Goal: Task Accomplishment & Management: Manage account settings

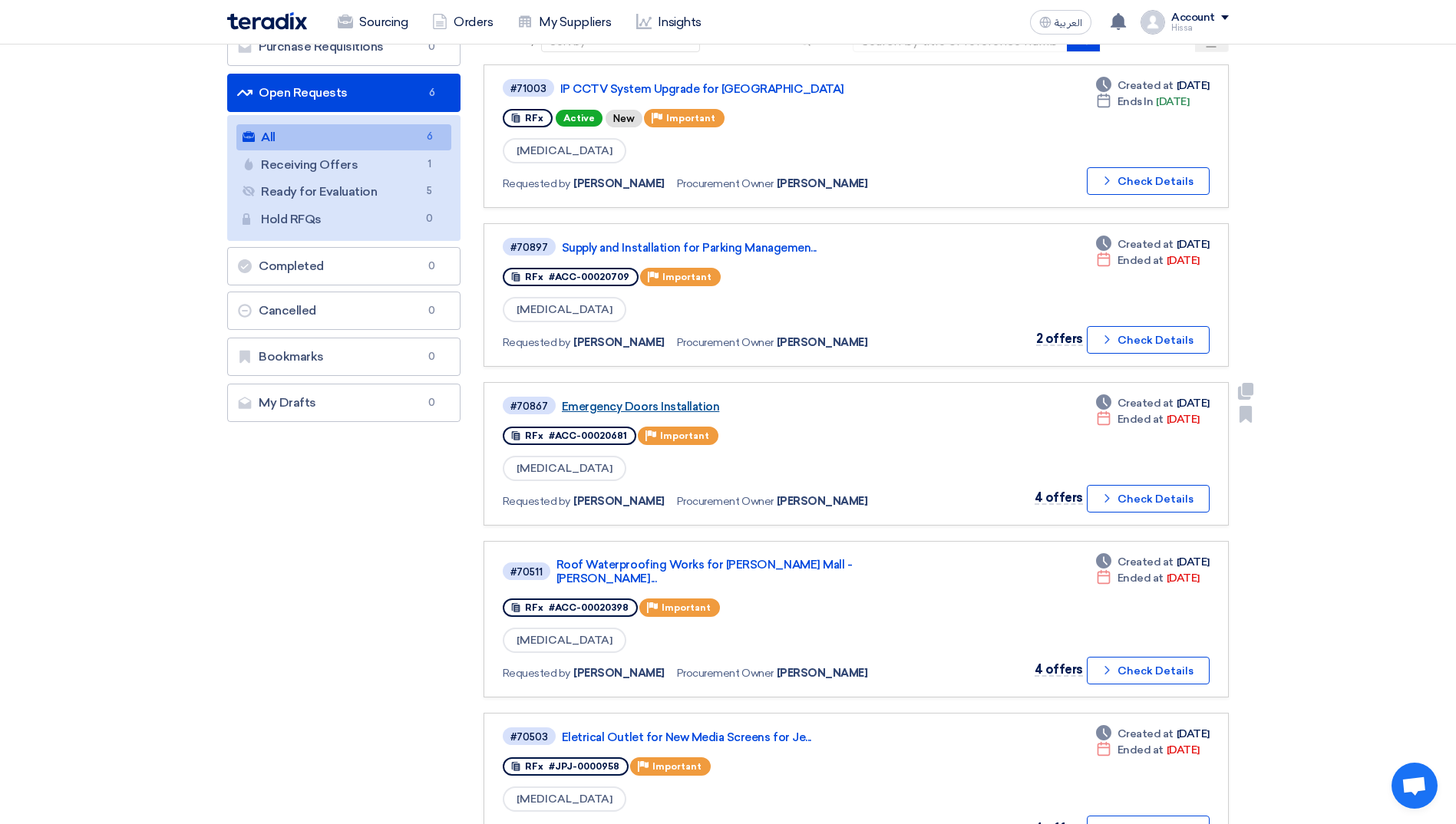
scroll to position [231, 0]
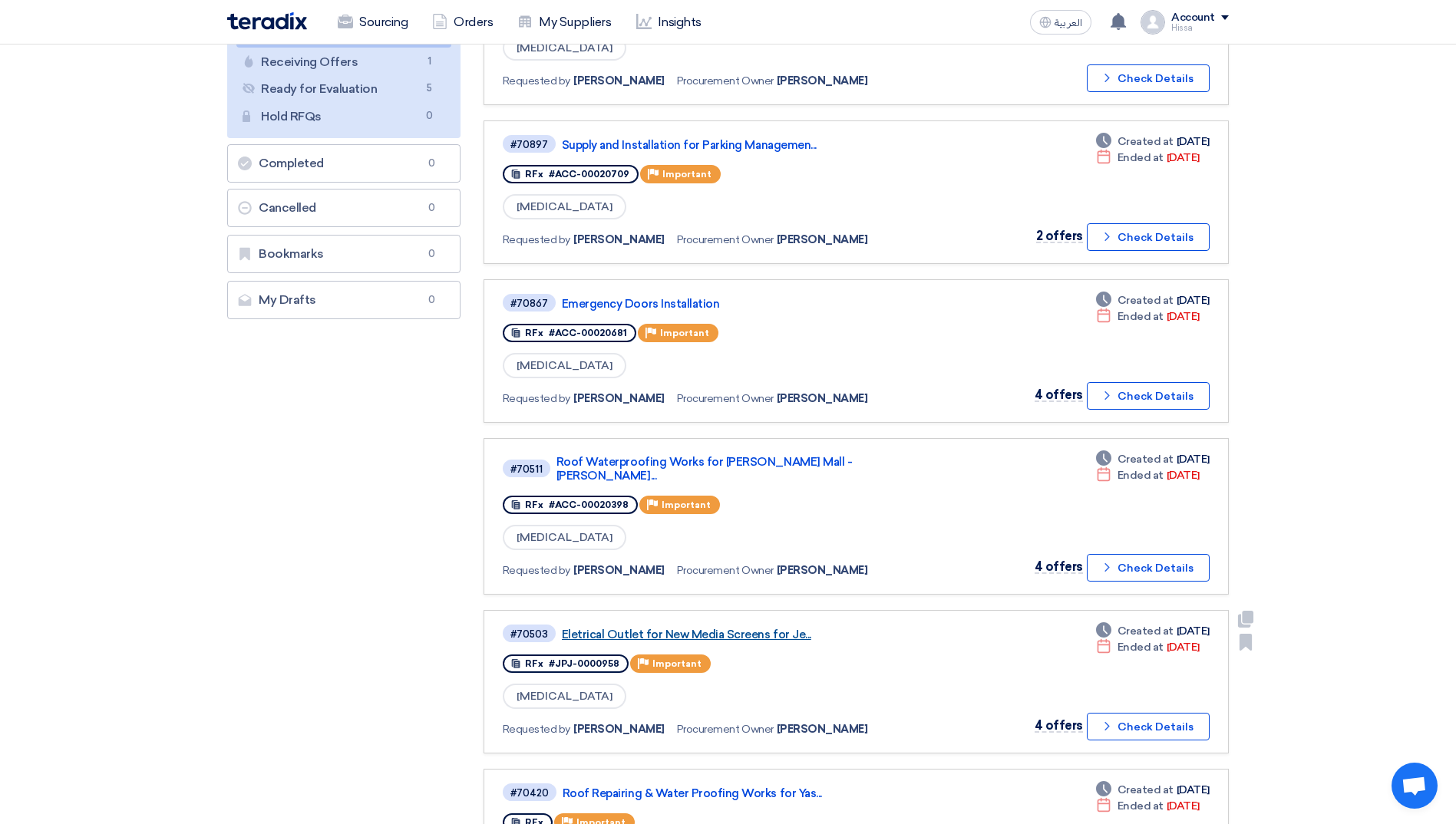
click at [723, 627] on link "Eletrical Outlet for New Media Screens for Je..." at bounding box center [754, 634] width 384 height 14
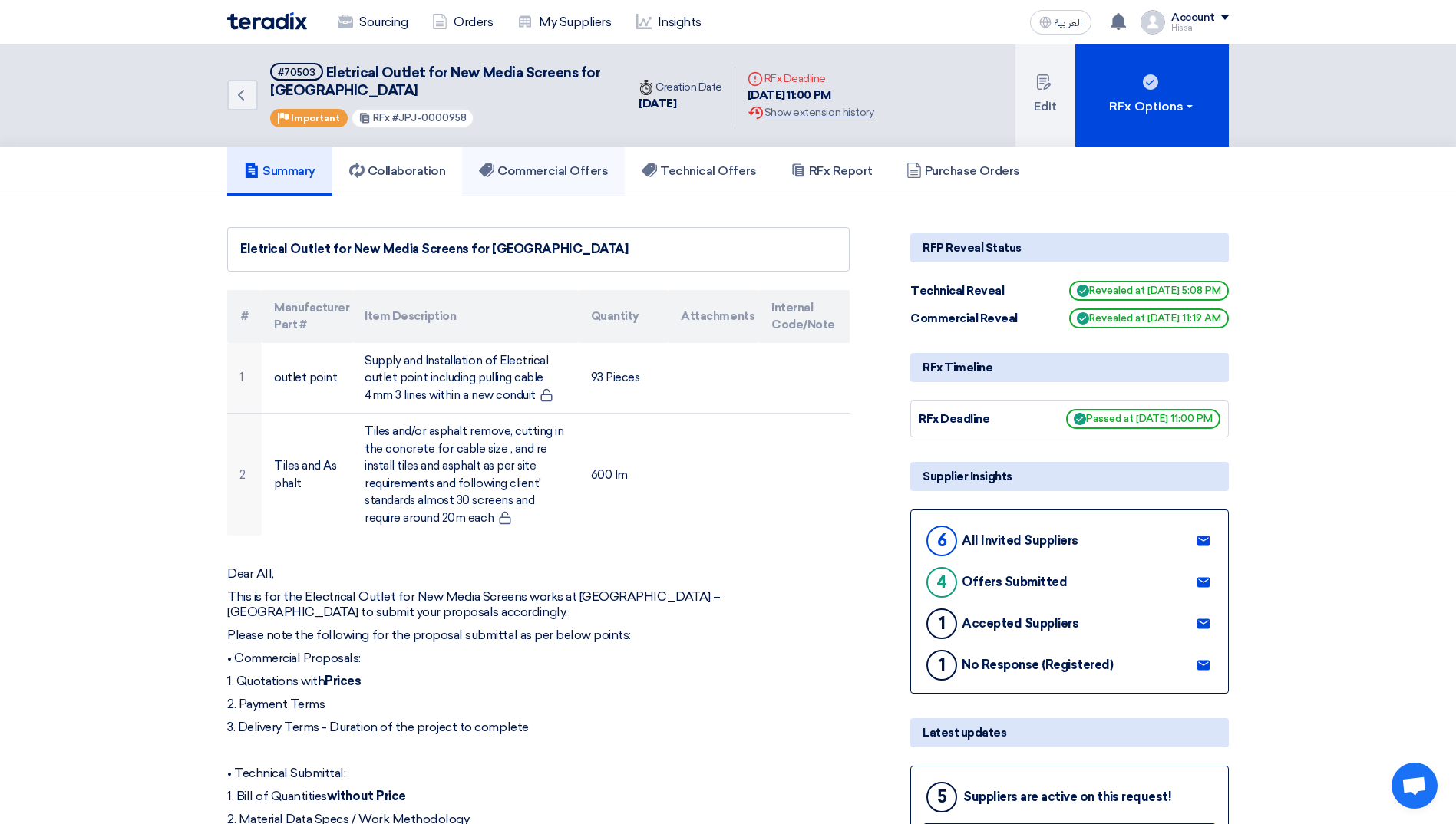
click at [572, 169] on h5 "Commercial Offers" at bounding box center [543, 171] width 129 height 15
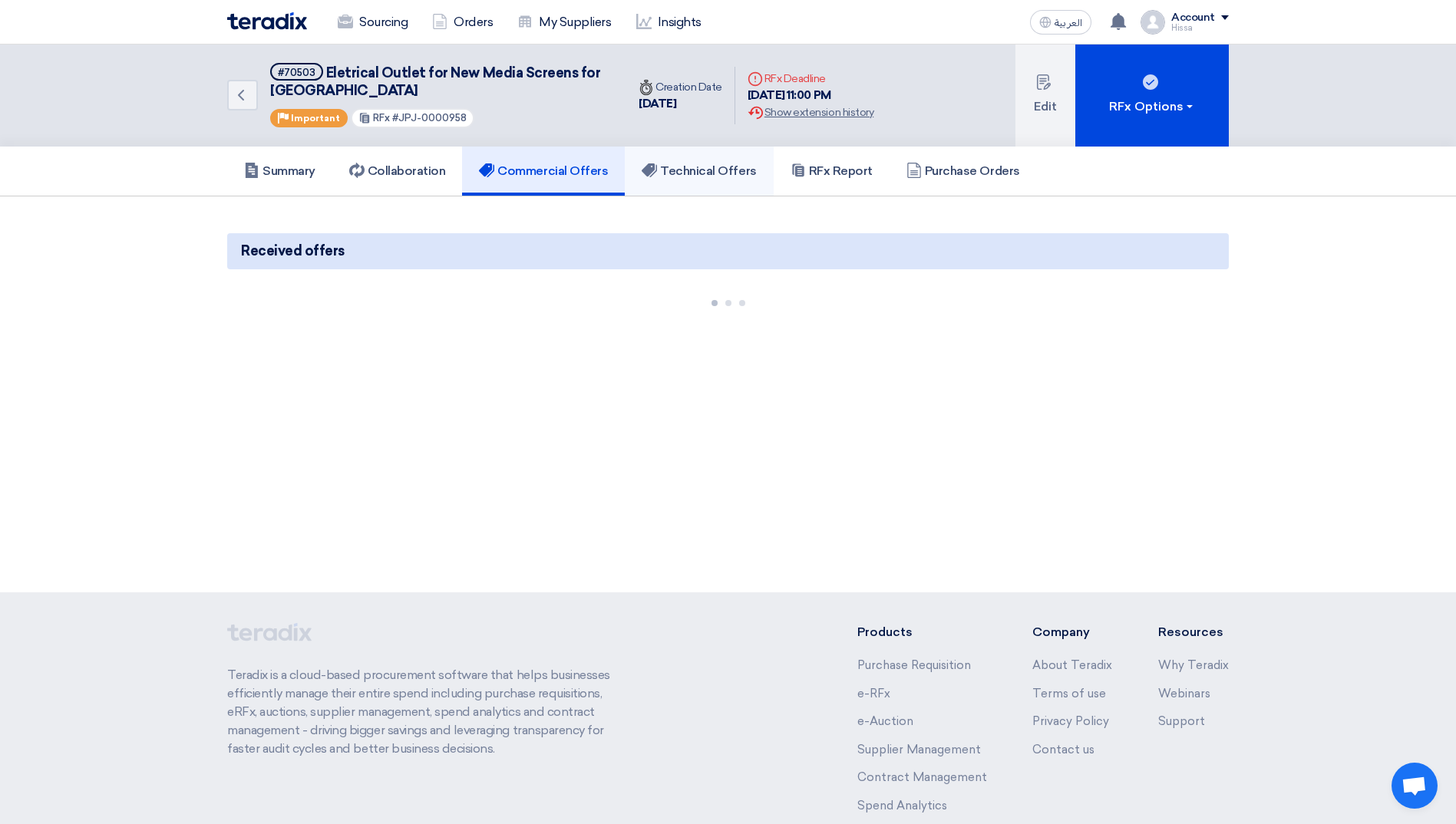
click at [709, 169] on h5 "Technical Offers" at bounding box center [699, 171] width 114 height 15
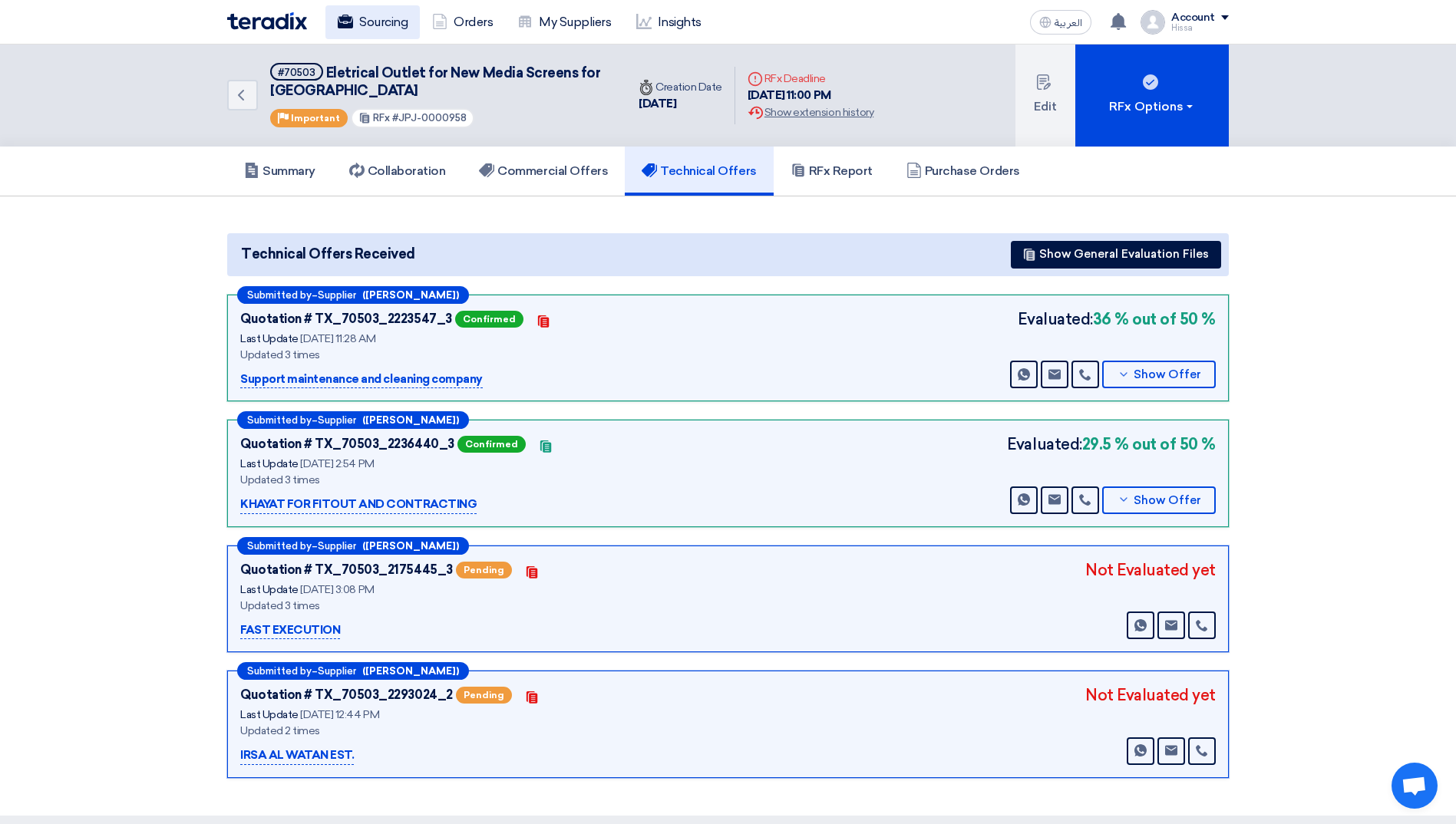
click at [367, 21] on link "Sourcing" at bounding box center [373, 22] width 94 height 34
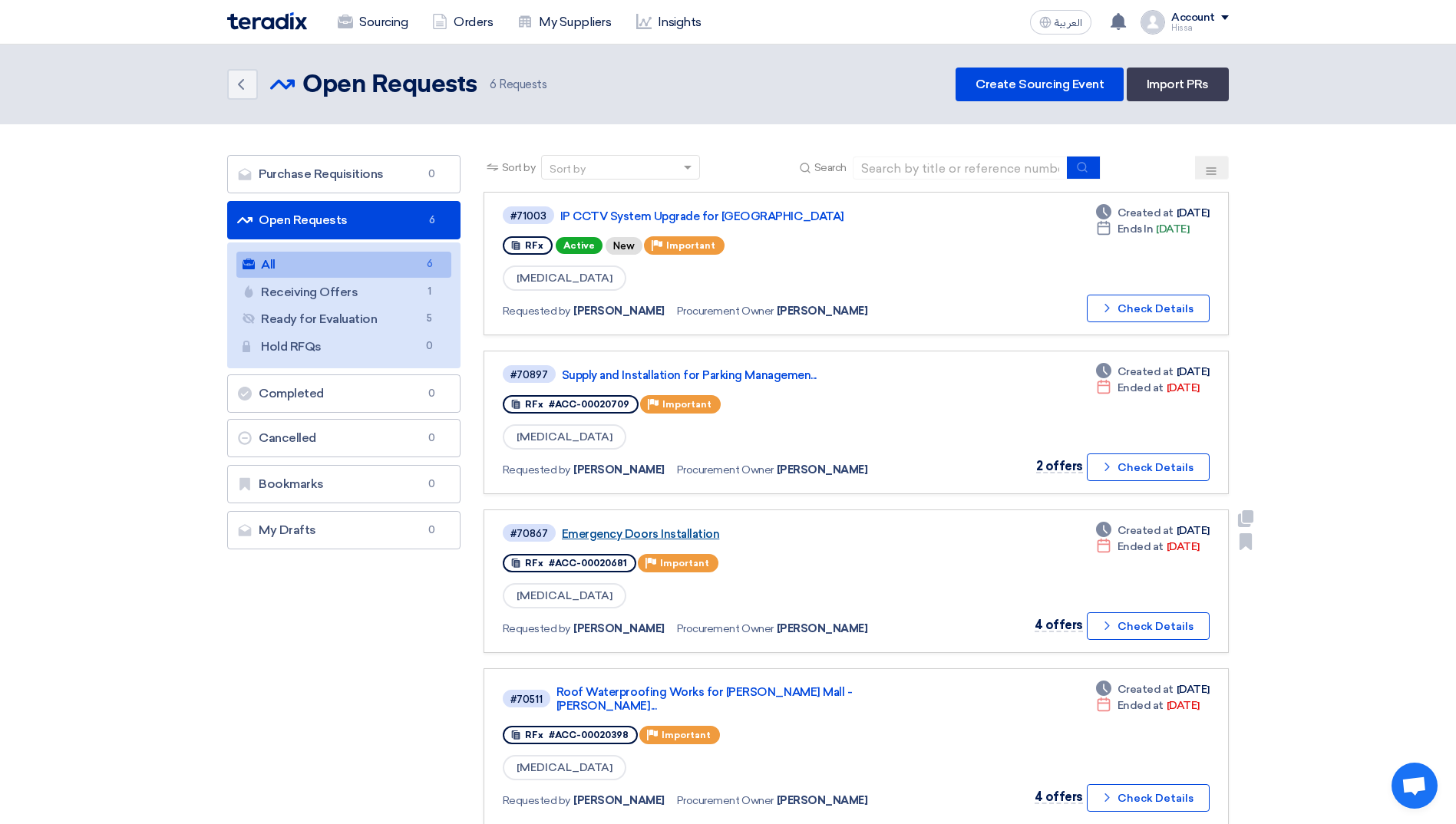
click at [678, 535] on link "Emergency Doors Installation" at bounding box center [754, 534] width 384 height 14
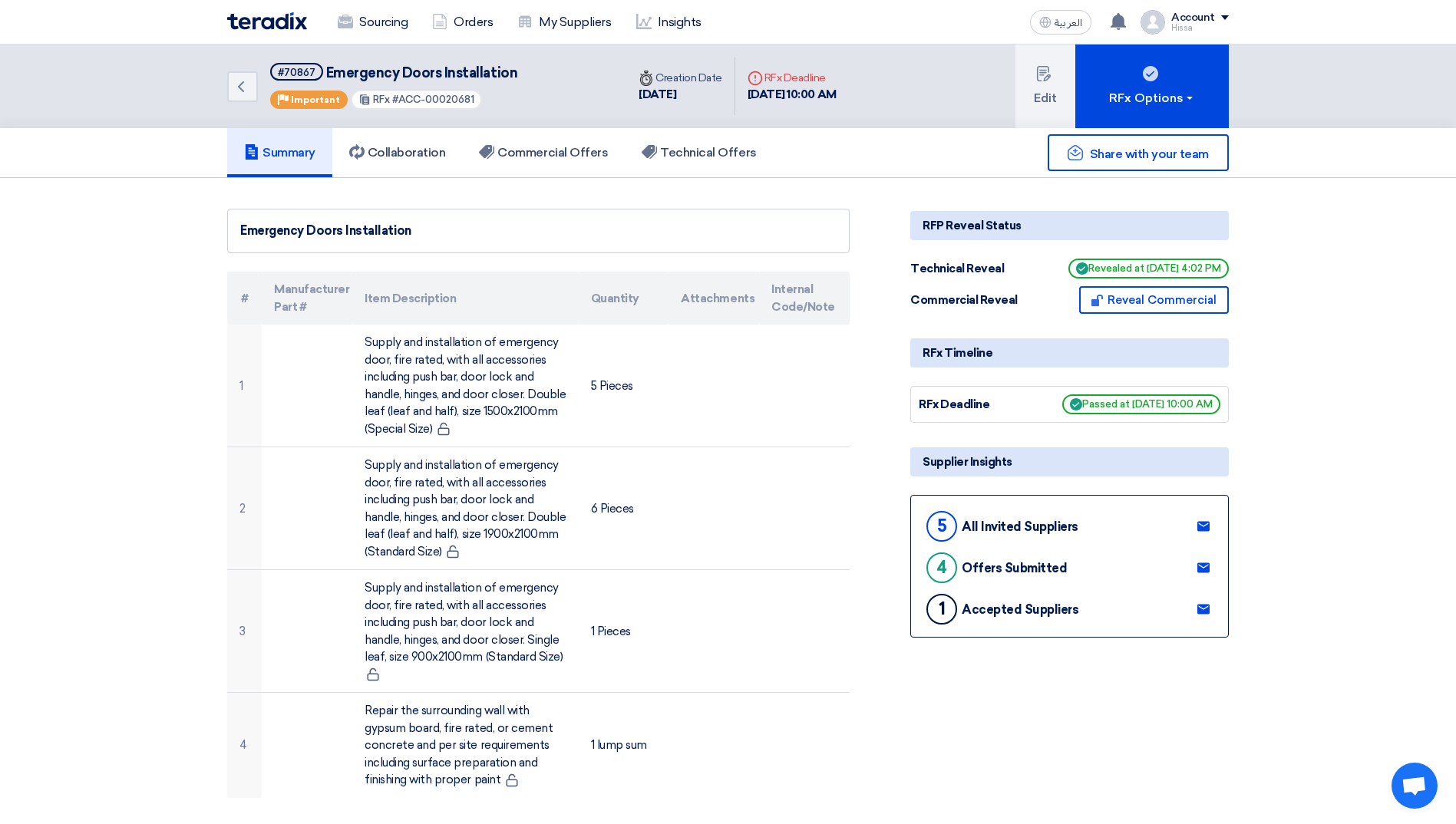
click at [1217, 19] on div "Account" at bounding box center [1200, 18] width 57 height 13
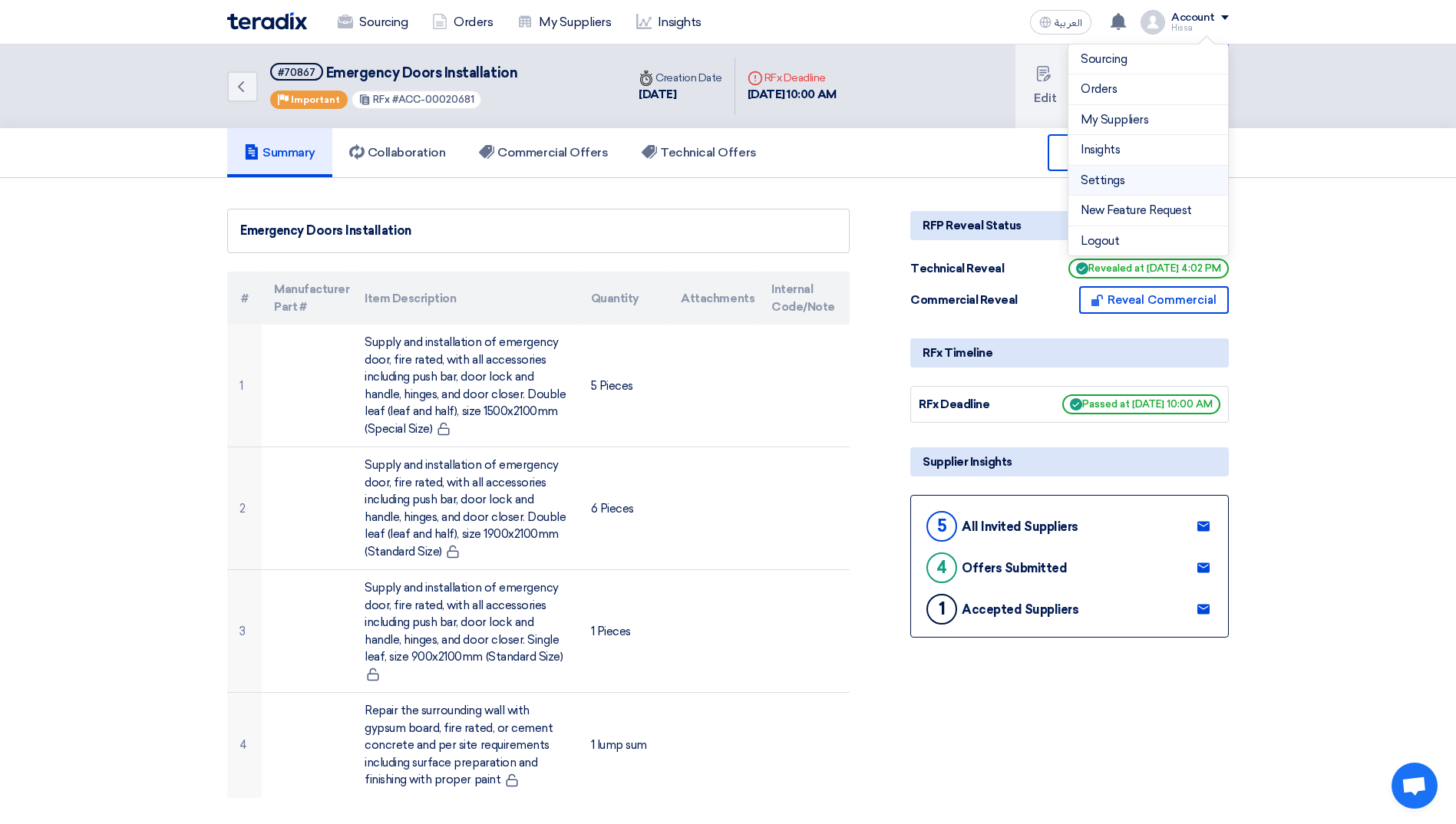
click at [1146, 173] on link "Settings" at bounding box center [1148, 180] width 135 height 18
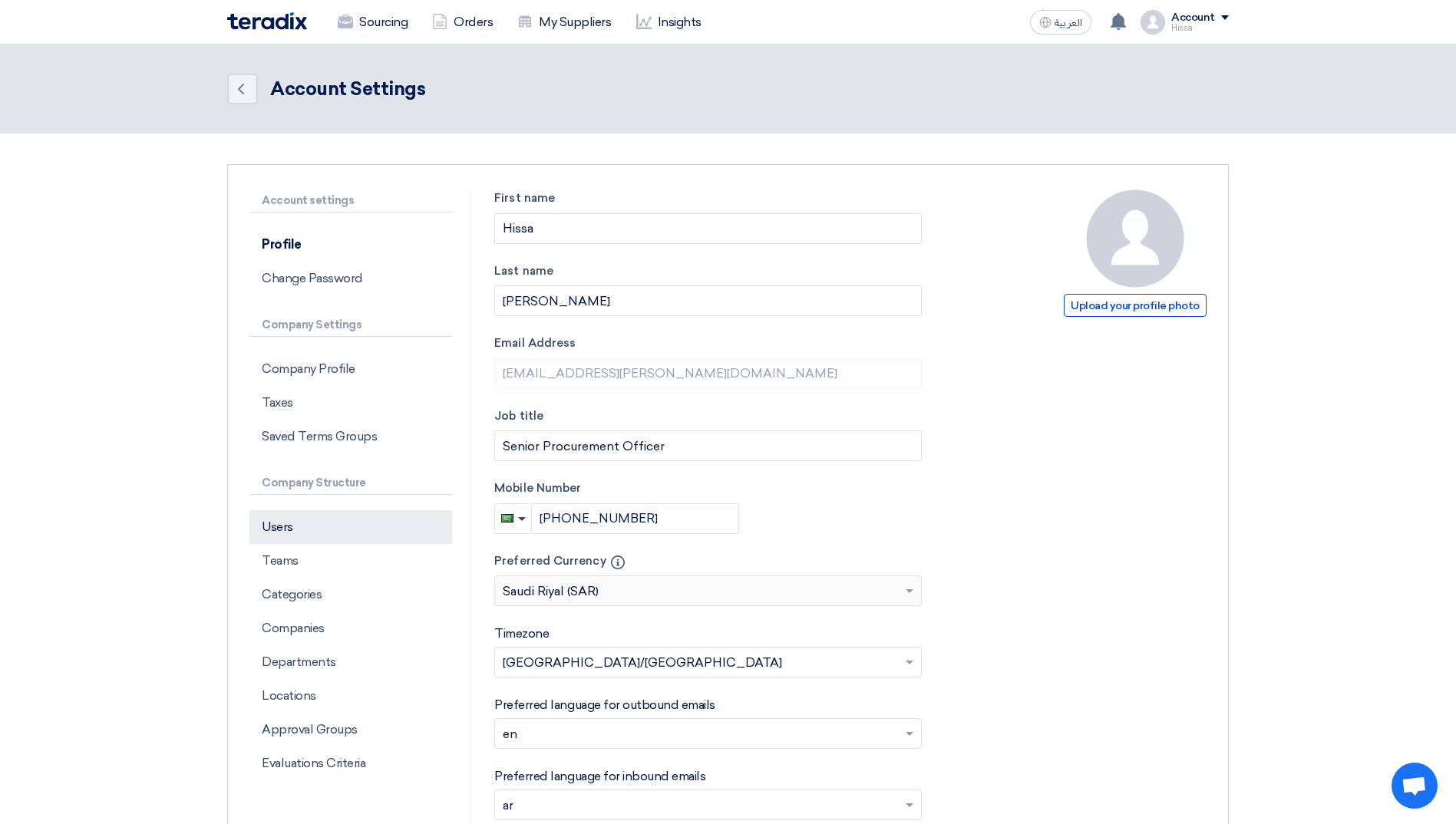
click at [278, 523] on p "Users" at bounding box center [350, 528] width 203 height 34
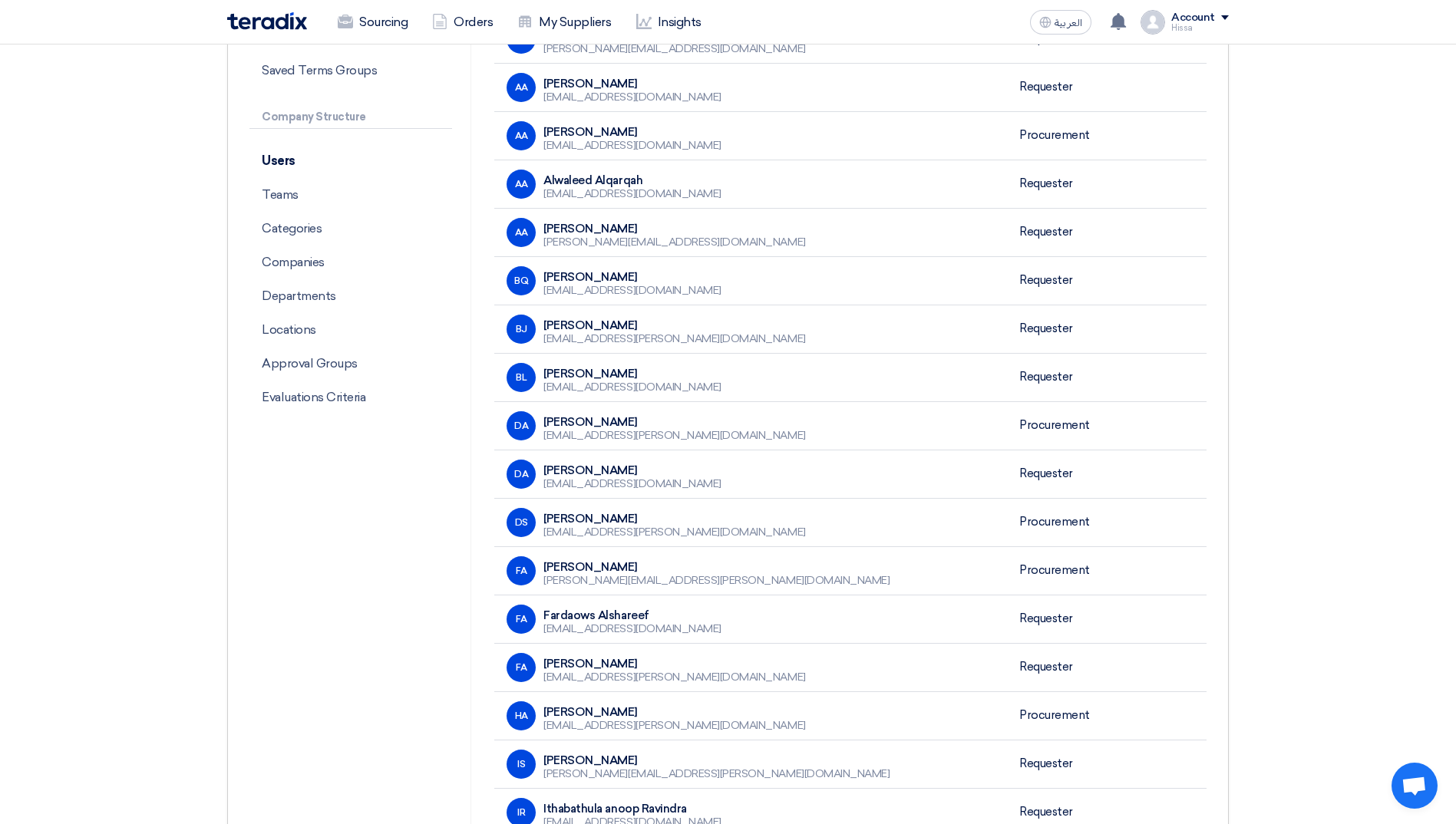
scroll to position [384, 0]
